Goal: Information Seeking & Learning: Learn about a topic

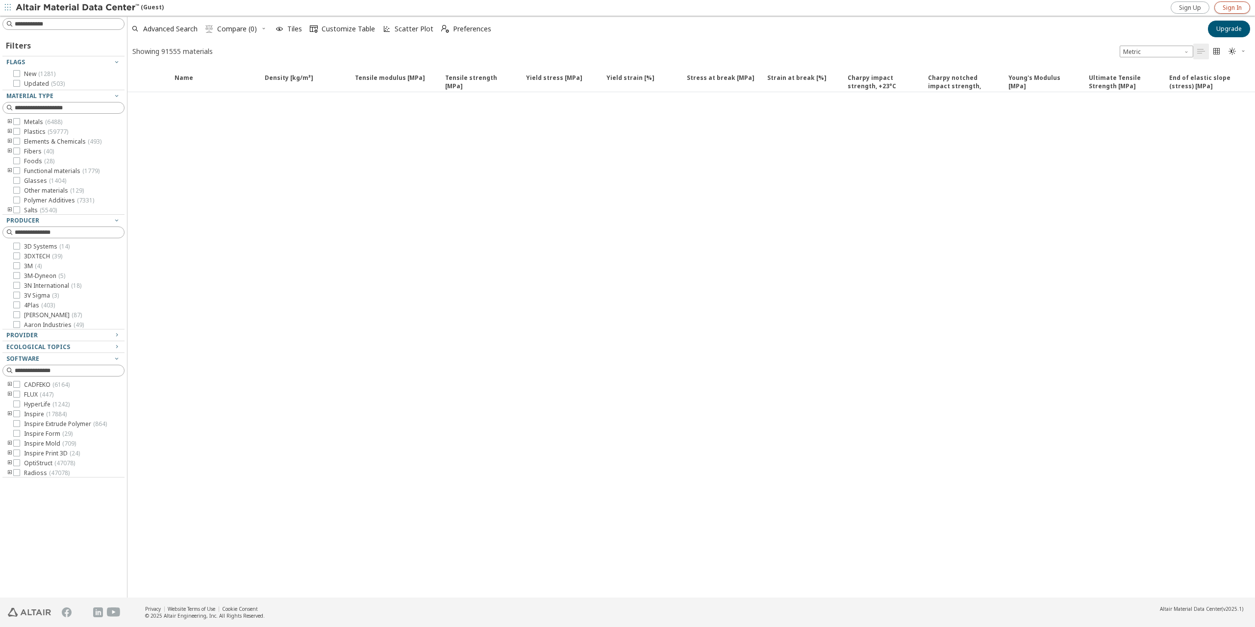
click at [1229, 9] on span "Sign In" at bounding box center [1232, 8] width 19 height 8
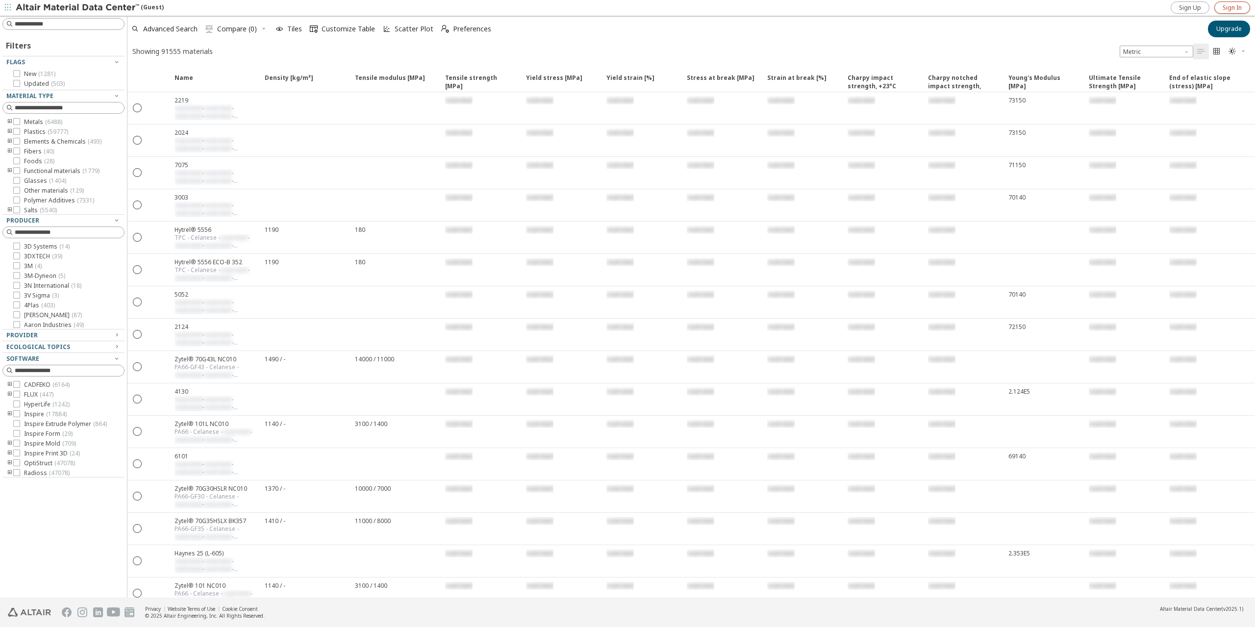
click at [1229, 9] on span "Sign In" at bounding box center [1232, 8] width 19 height 8
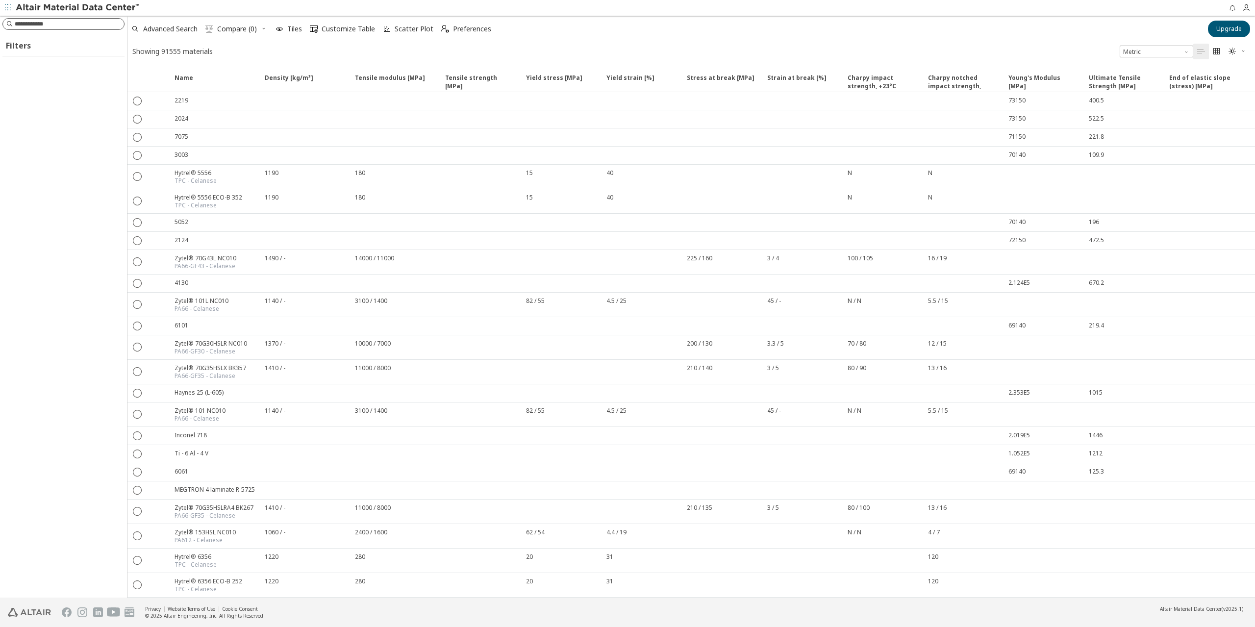
click at [51, 21] on input at bounding box center [69, 24] width 109 height 10
type input "***"
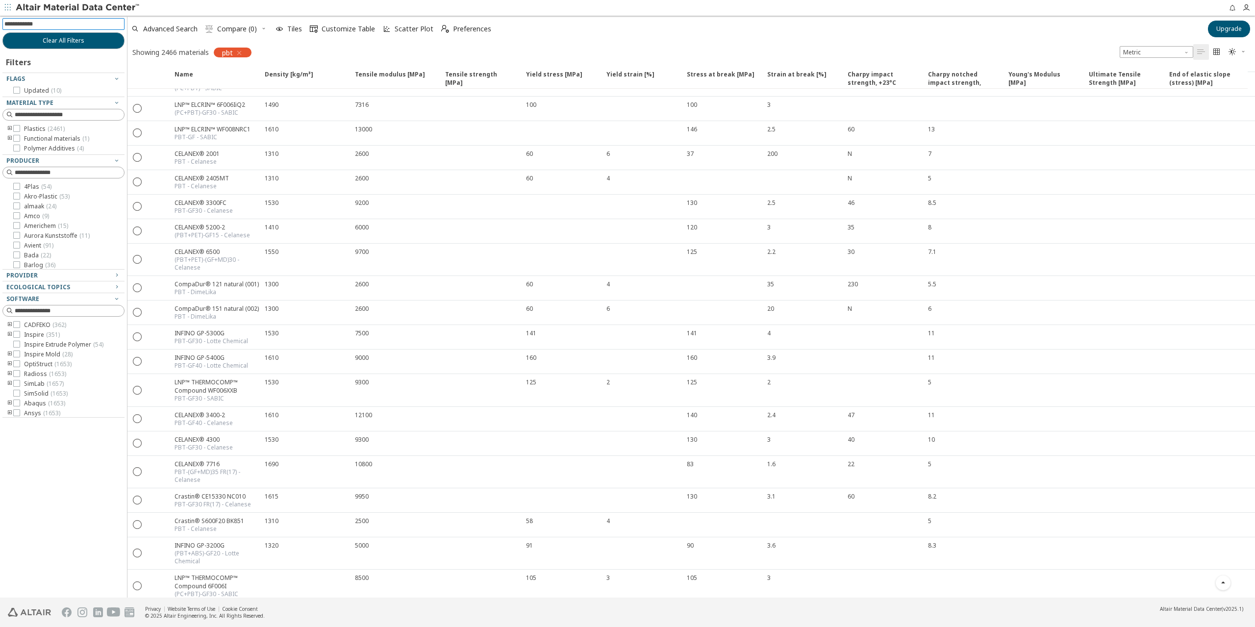
scroll to position [2402, 0]
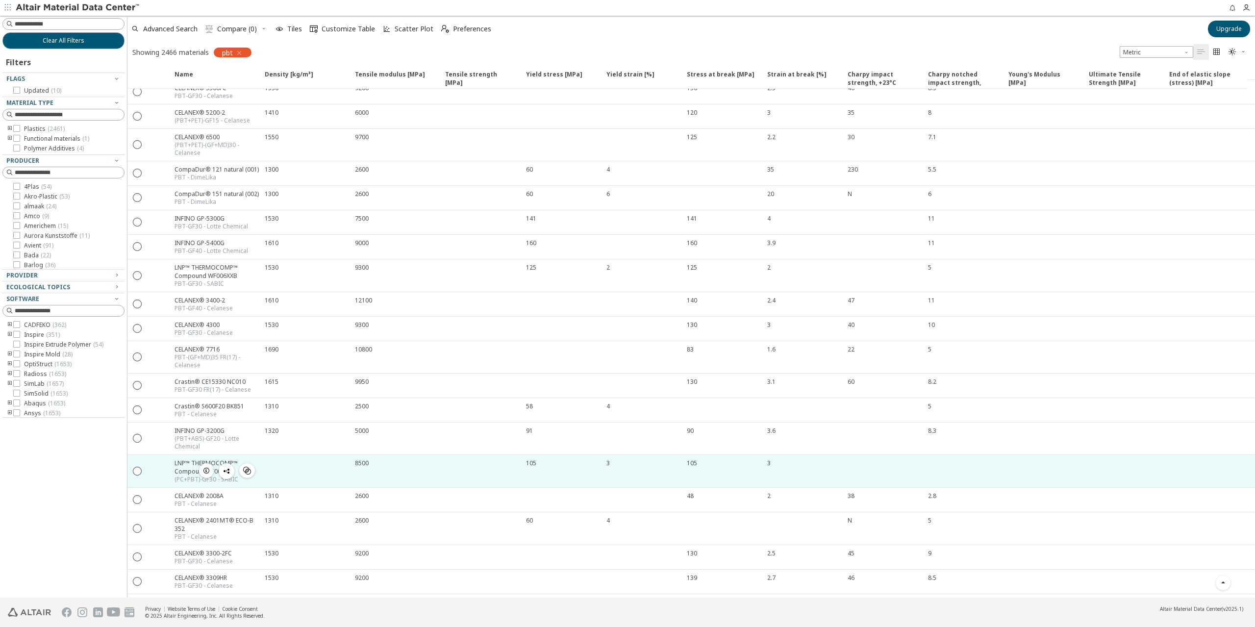
drag, startPoint x: 175, startPoint y: 416, endPoint x: 184, endPoint y: 417, distance: 9.4
click at [184, 475] on div "(PC+PBT)-GF30 - SABIC" at bounding box center [217, 479] width 84 height 8
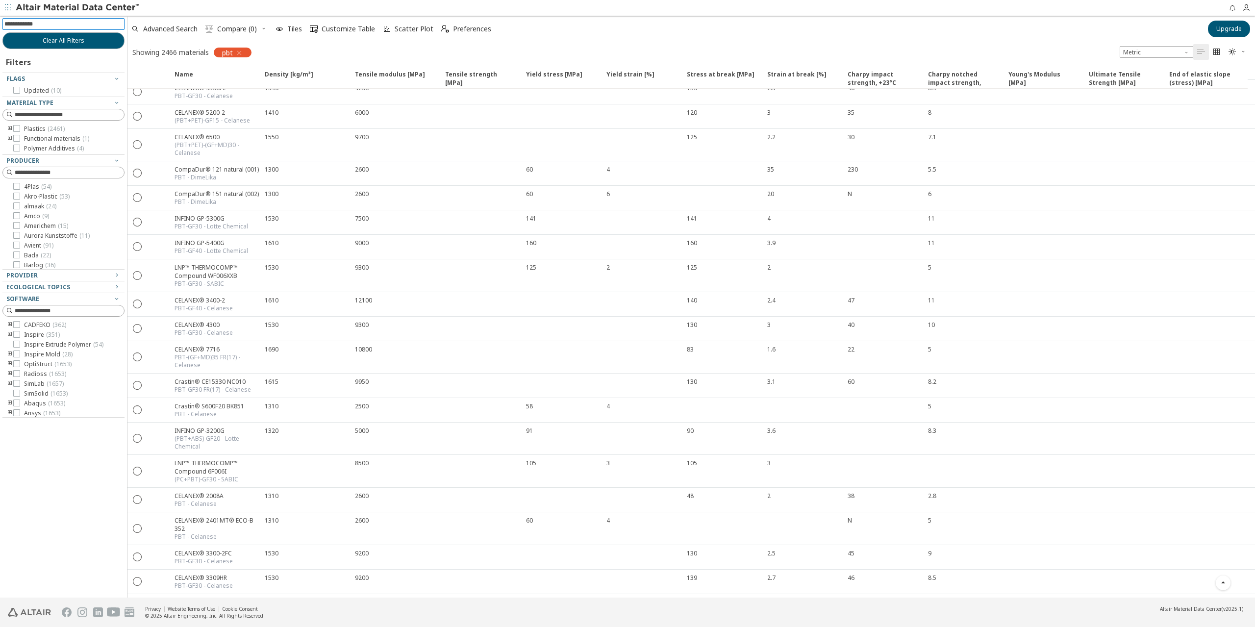
click at [49, 26] on input at bounding box center [64, 24] width 120 height 11
type input "******"
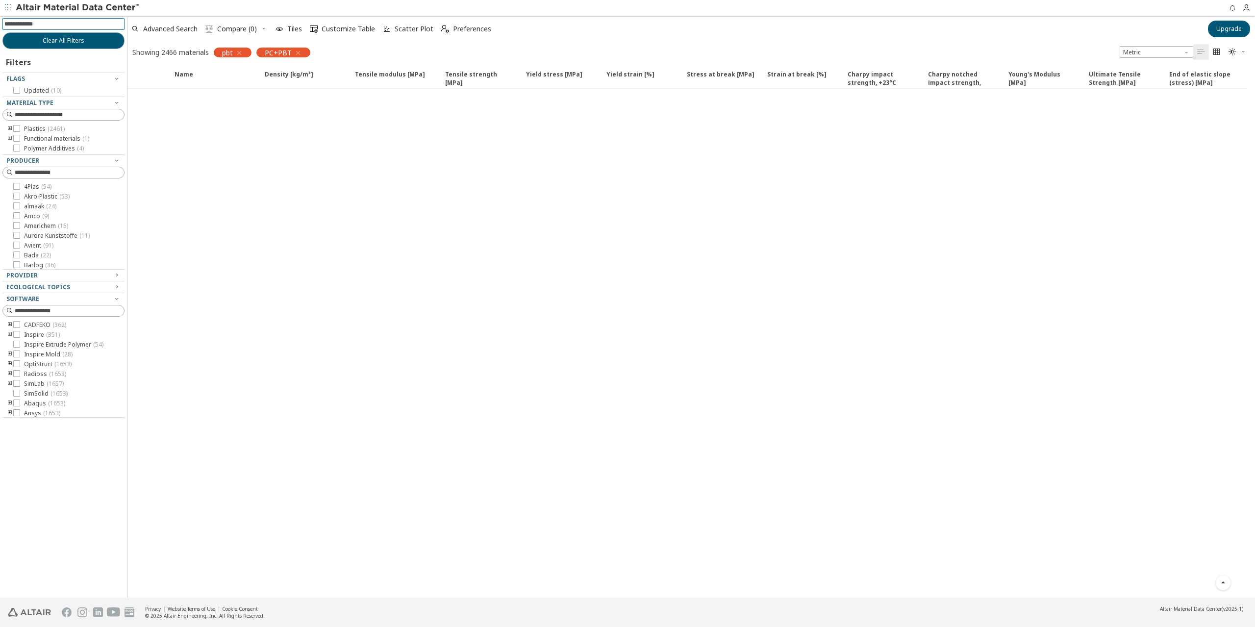
scroll to position [548, 0]
click at [240, 55] on div "pbt" at bounding box center [233, 53] width 38 height 10
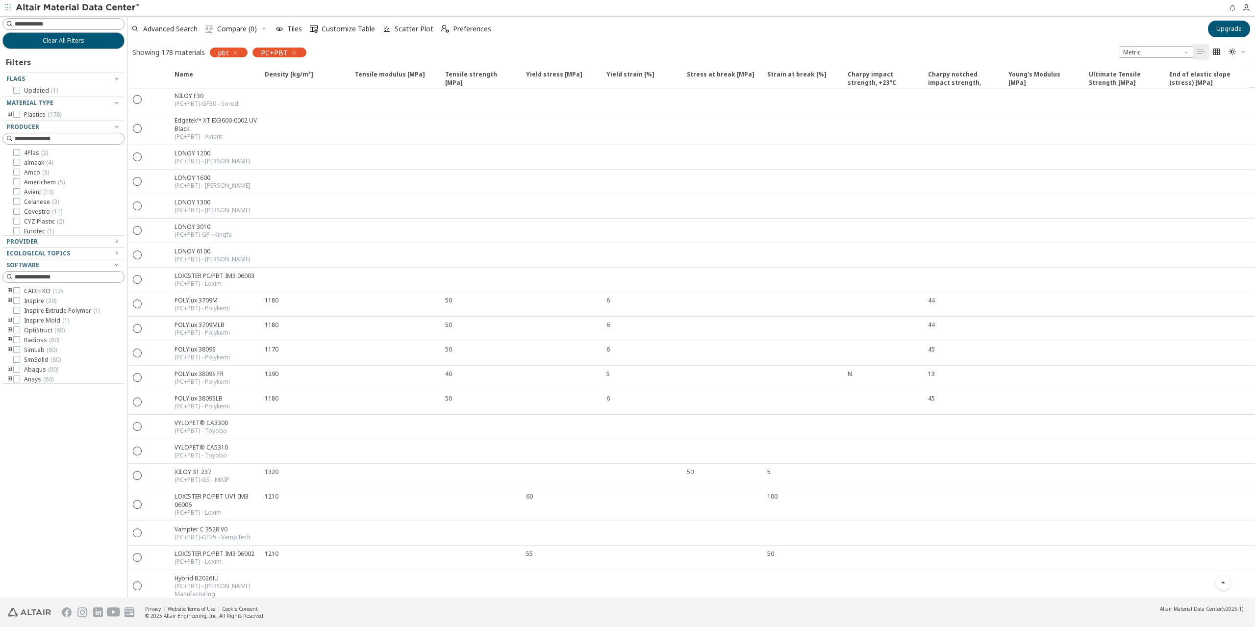
scroll to position [2402, 0]
click at [234, 53] on icon "button" at bounding box center [235, 53] width 8 height 8
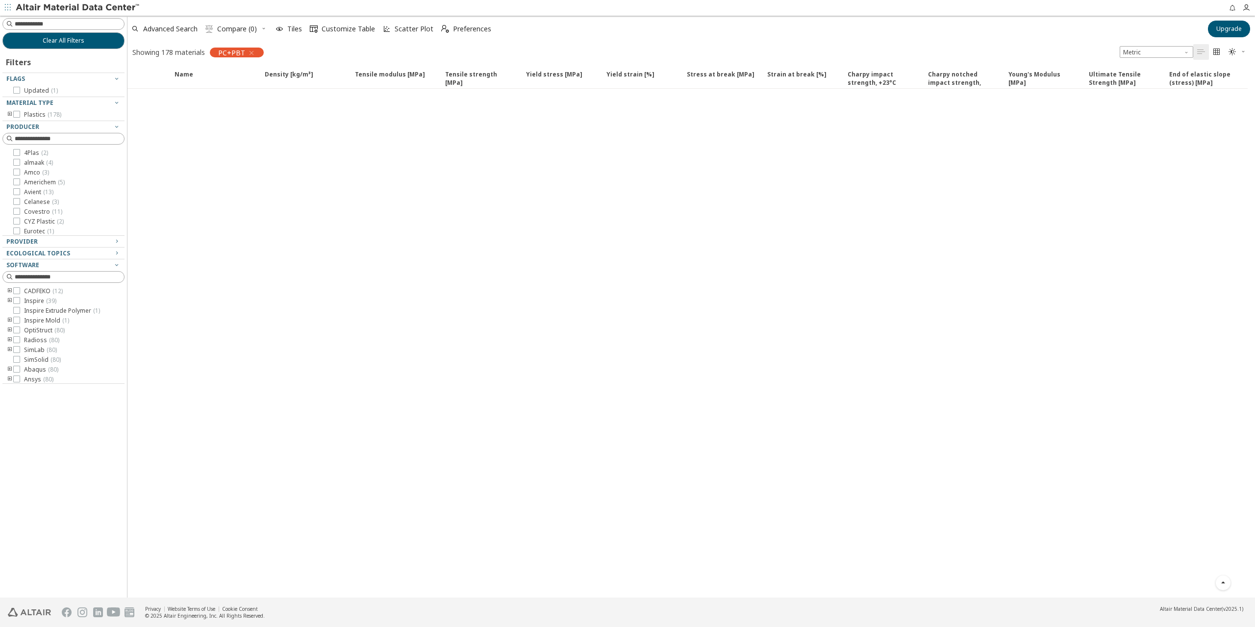
scroll to position [548, 0]
click at [232, 53] on span "PC+PBT" at bounding box center [231, 52] width 27 height 9
click at [310, 50] on div "Showing 178 materials PC+PBT Metric   " at bounding box center [690, 52] width 1127 height 21
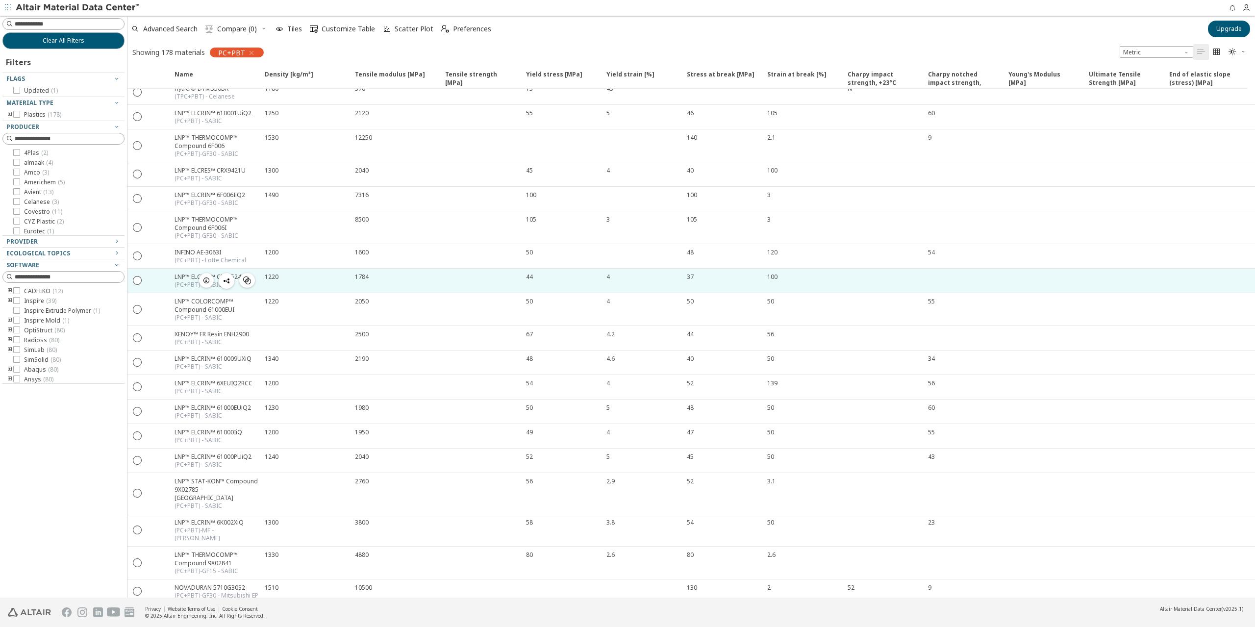
scroll to position [0, 0]
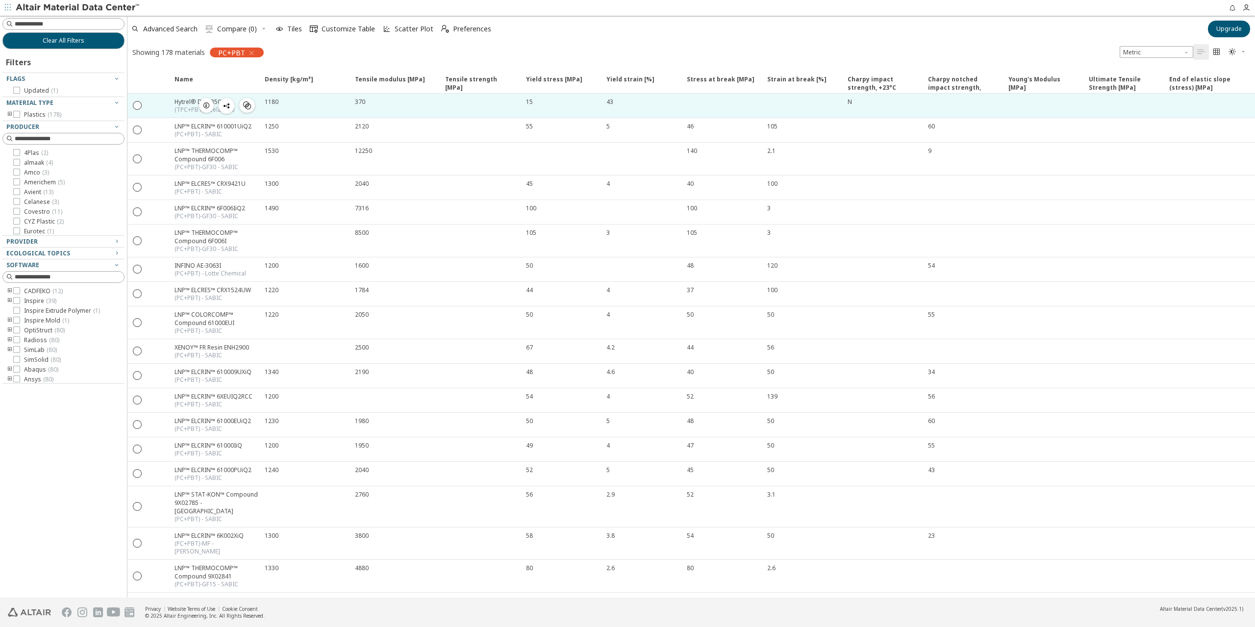
drag, startPoint x: 345, startPoint y: 103, endPoint x: 399, endPoint y: 106, distance: 53.5
click at [399, 106] on div "Hytrel® DYM350BK (TPC+PBT) - Celanese  1180 370 15 43 N" at bounding box center [695, 106] width 1097 height 24
click at [399, 106] on div "370" at bounding box center [394, 106] width 90 height 24
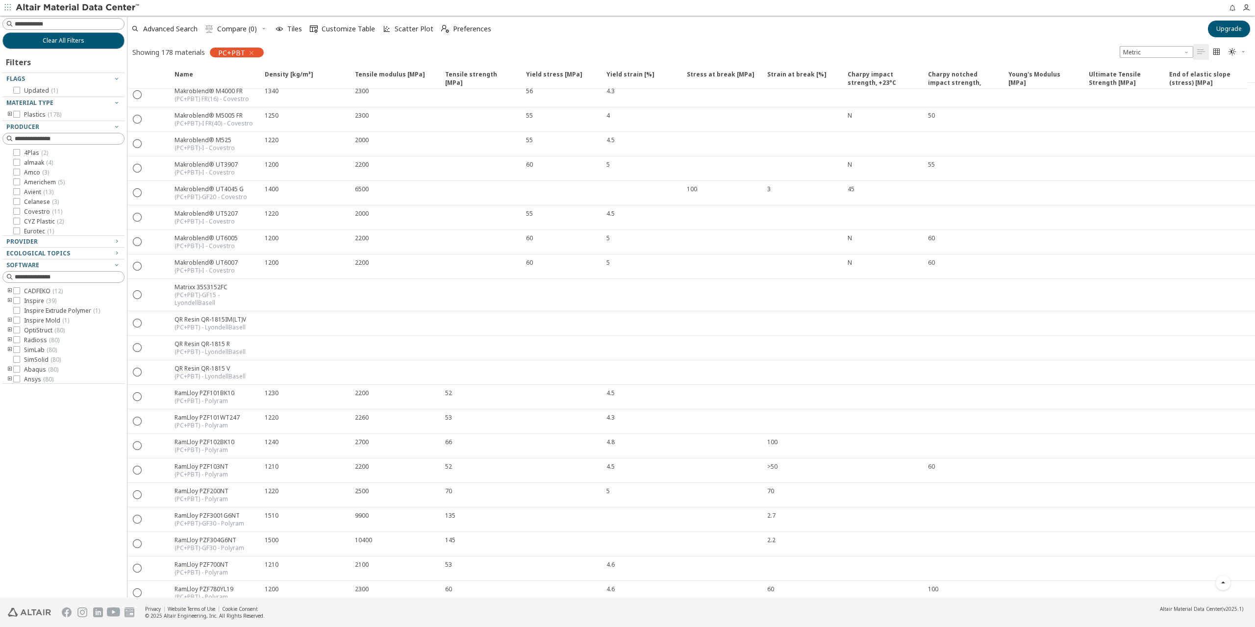
scroll to position [4127, 0]
drag, startPoint x: 331, startPoint y: 573, endPoint x: 333, endPoint y: 359, distance: 214.2
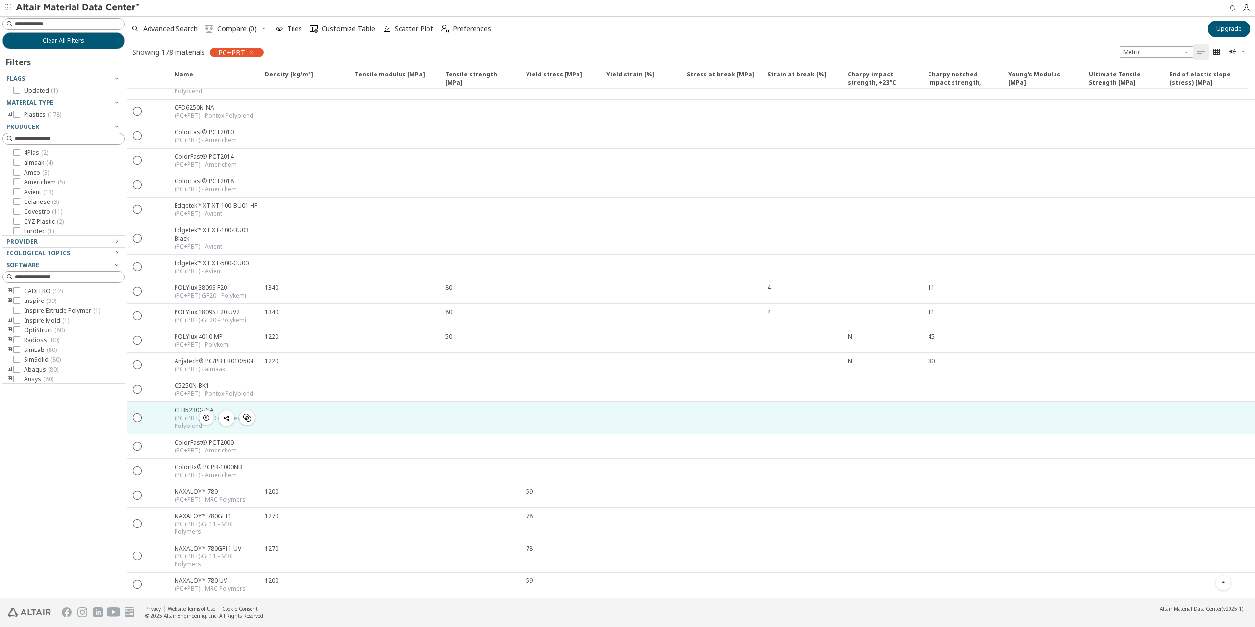
drag, startPoint x: 351, startPoint y: 450, endPoint x: 362, endPoint y: 289, distance: 161.1
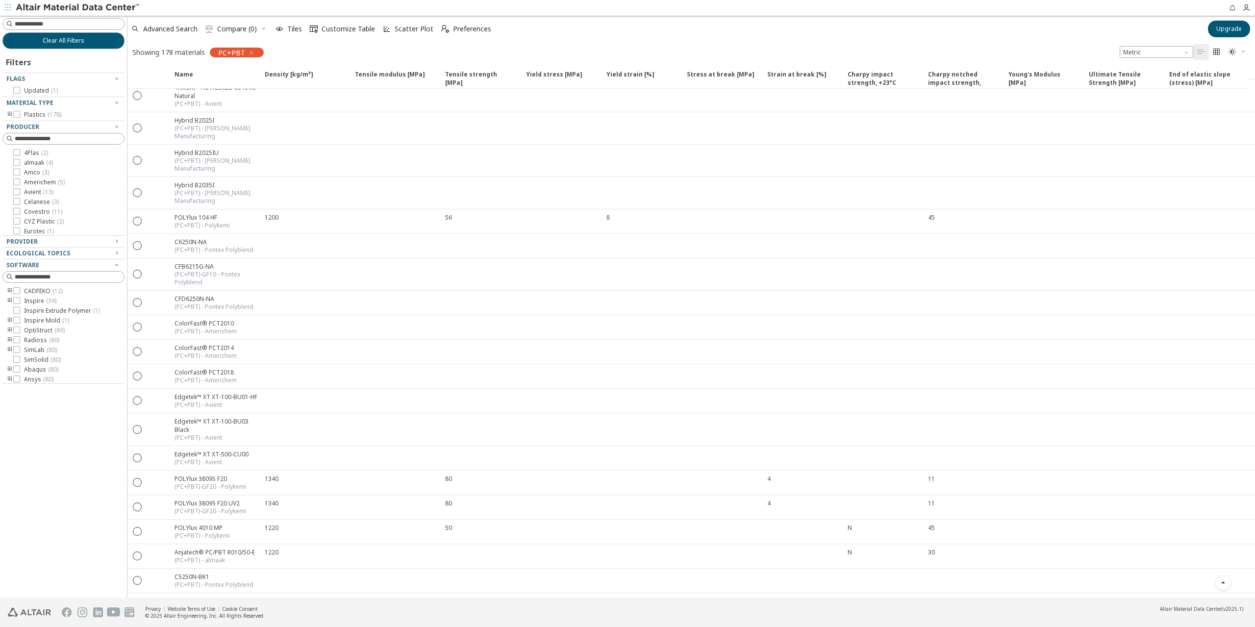
drag, startPoint x: 372, startPoint y: 365, endPoint x: 351, endPoint y: 248, distance: 119.5
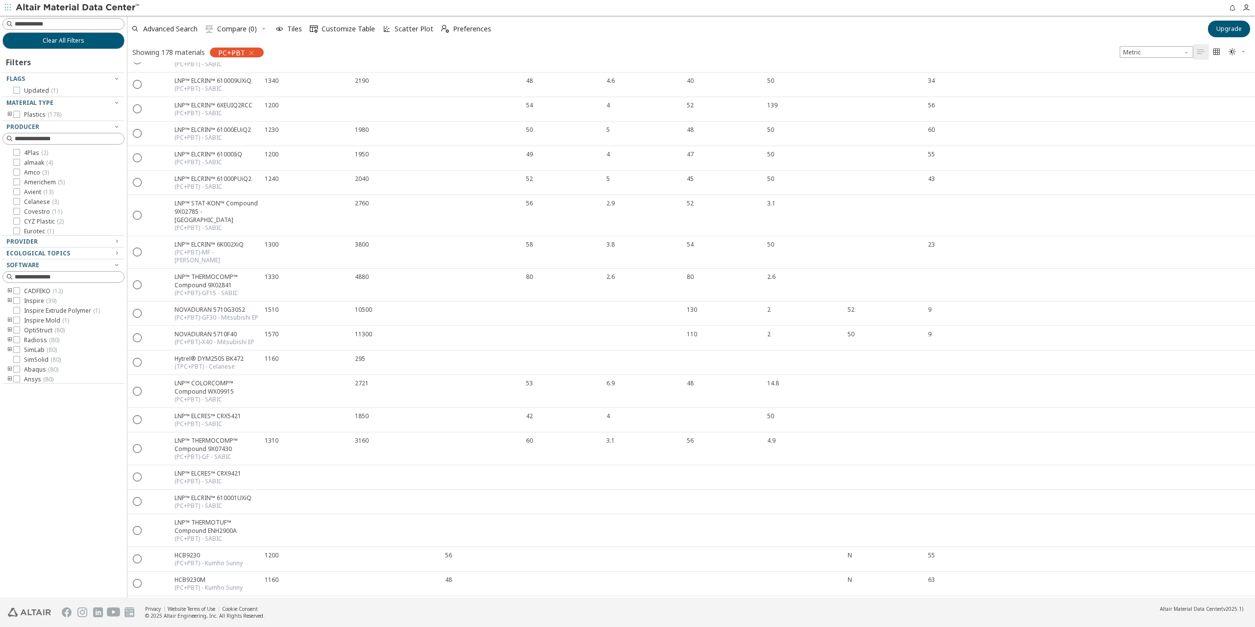
scroll to position [0, 0]
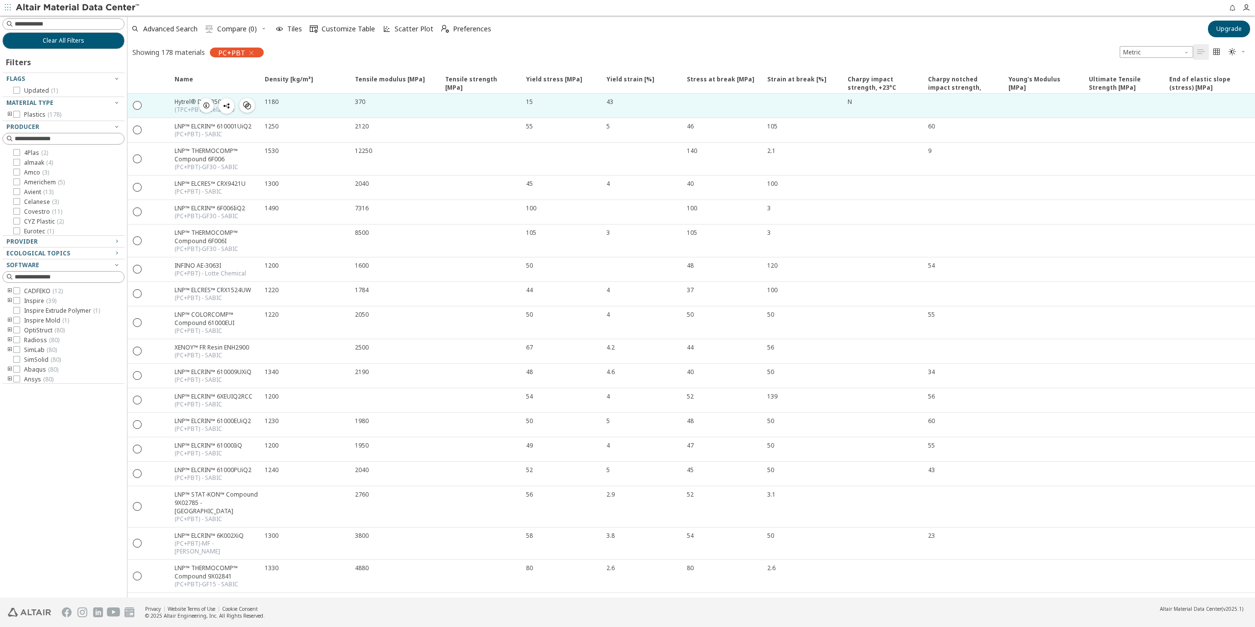
click at [259, 103] on div "1180" at bounding box center [217, 106] width 84 height 16
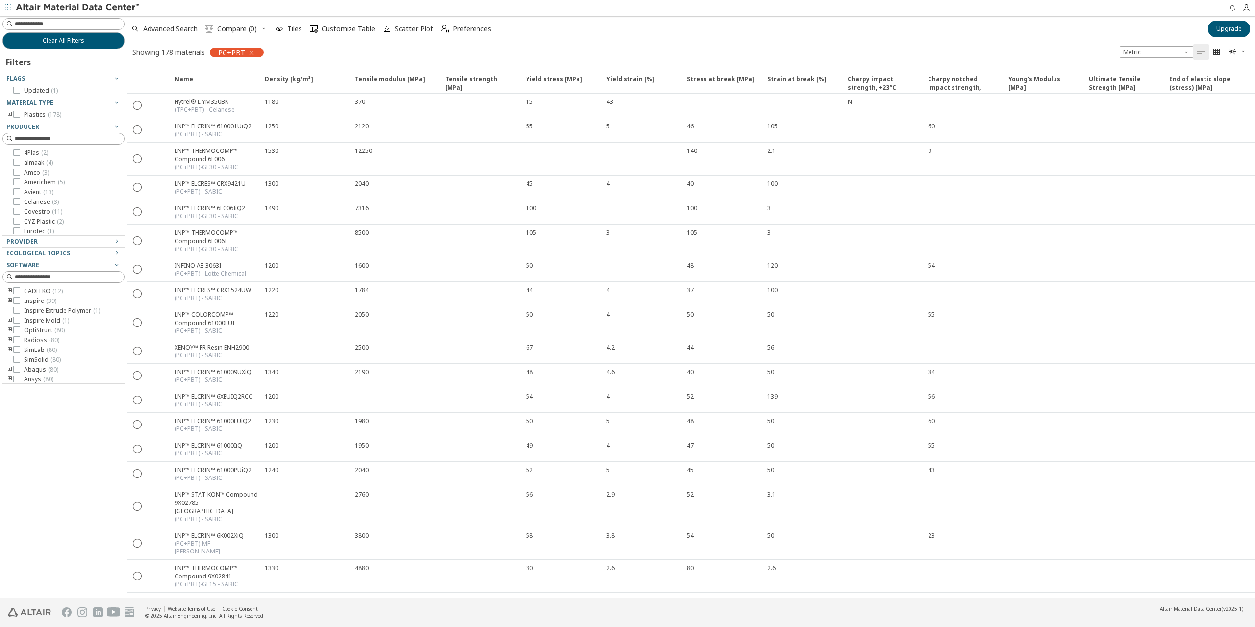
click at [878, 39] on div "Advanced Search  Compare (0) Tiles  Customize Table Scatter Plot  Preferences" at bounding box center [664, 29] width 1074 height 22
click at [31, 25] on input at bounding box center [69, 24] width 109 height 10
type input "****"
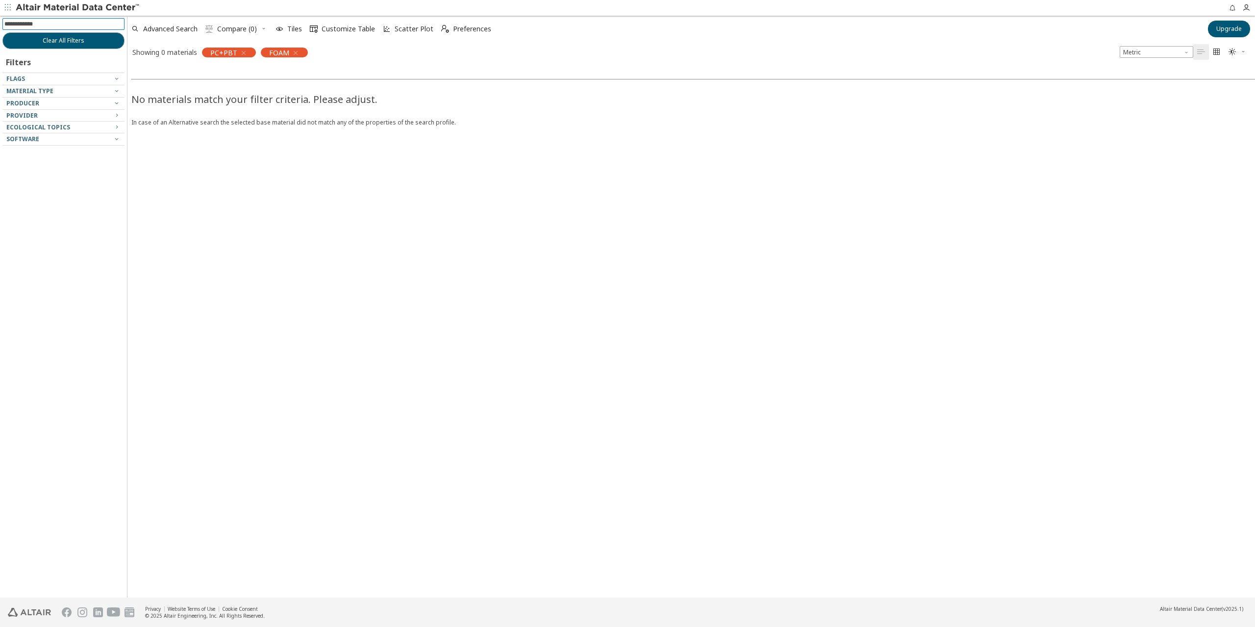
click at [244, 54] on icon "button" at bounding box center [244, 53] width 8 height 8
